Goal: Information Seeking & Learning: Learn about a topic

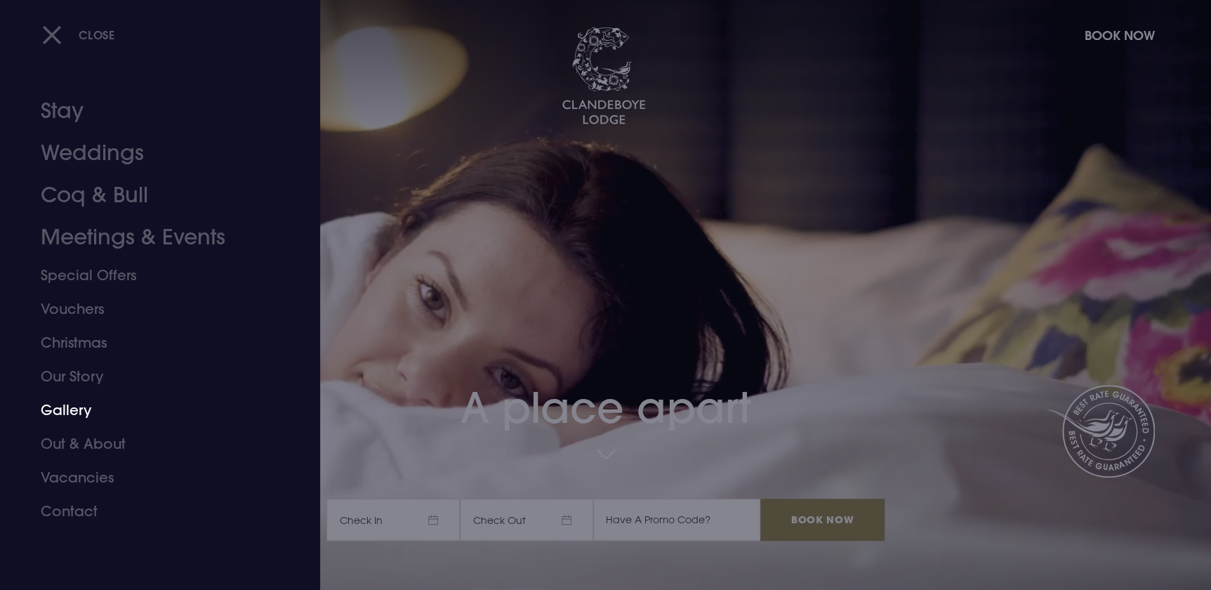
drag, startPoint x: 63, startPoint y: 408, endPoint x: 88, endPoint y: 411, distance: 24.7
click at [63, 408] on link "Gallery" at bounding box center [152, 410] width 222 height 34
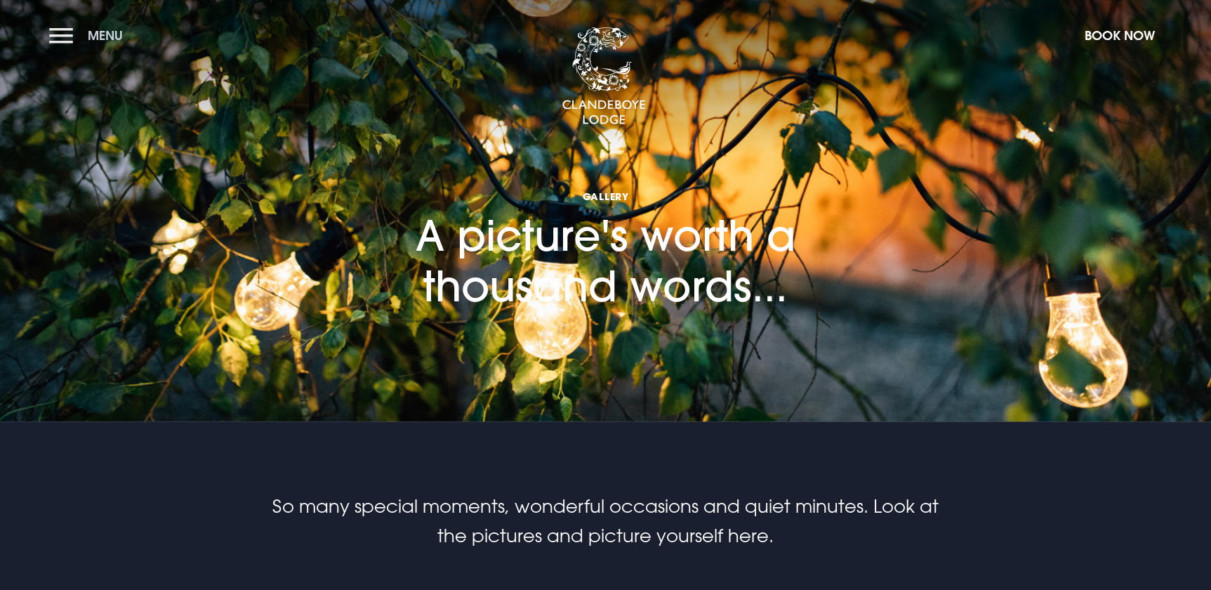
click at [63, 32] on button "Menu" at bounding box center [89, 35] width 81 height 30
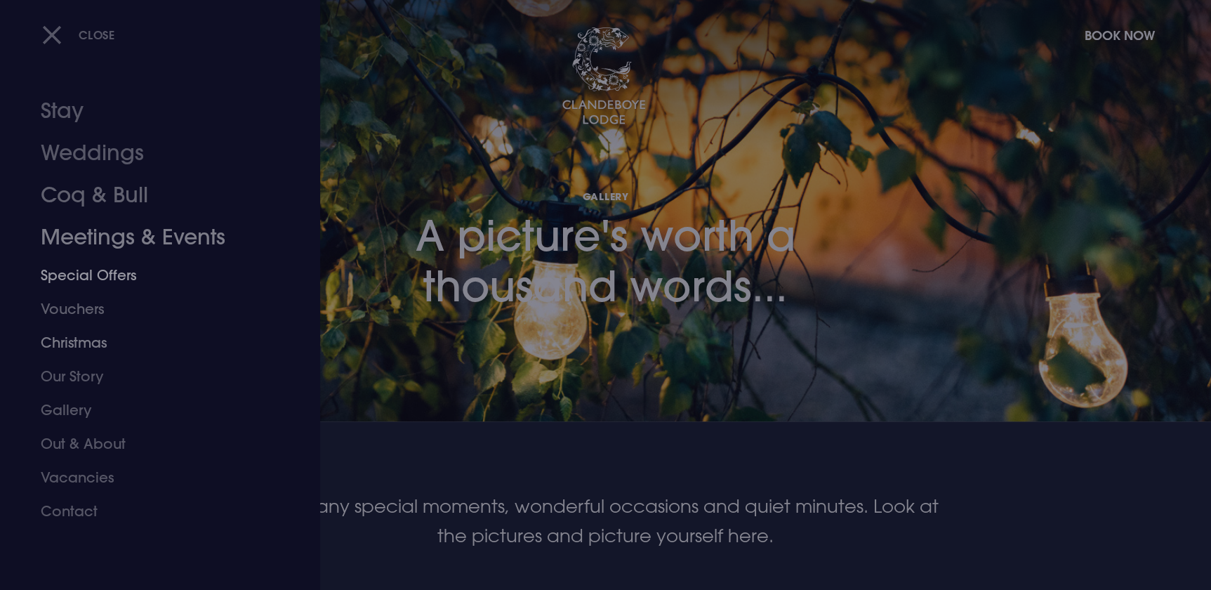
click at [115, 154] on link "Weddings" at bounding box center [152, 153] width 222 height 42
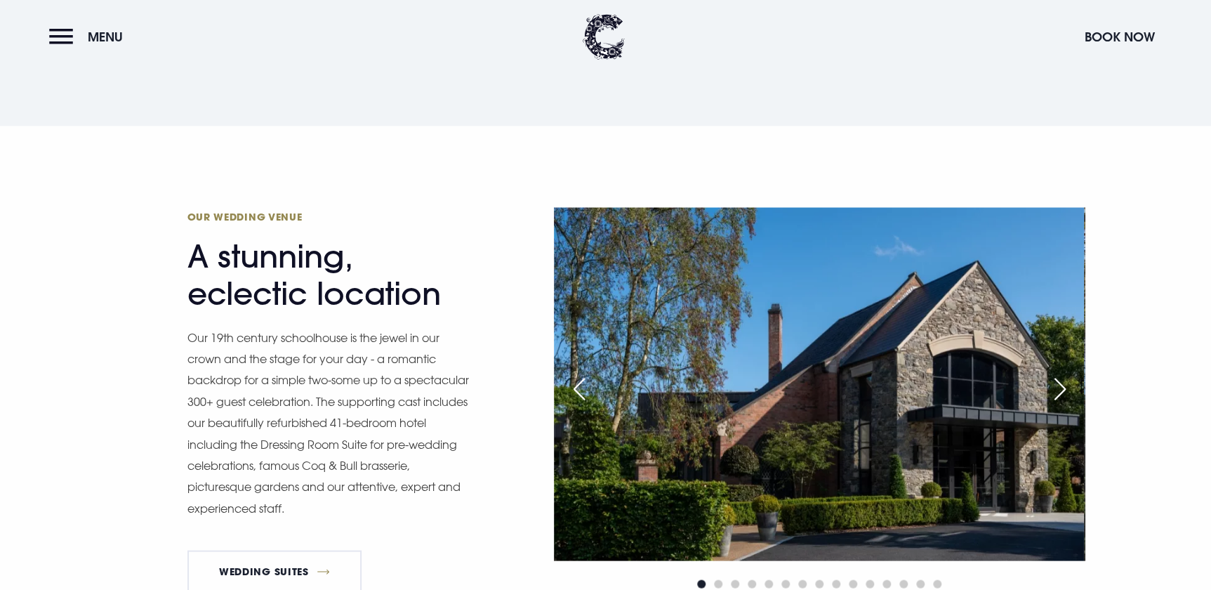
scroll to position [1212, 0]
